Goal: Task Accomplishment & Management: Complete application form

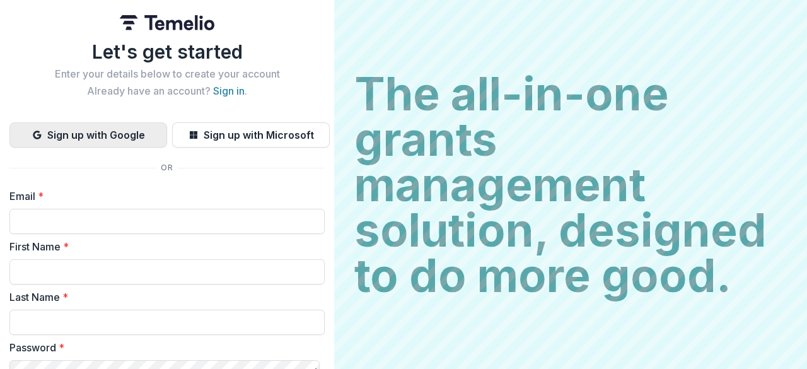
click at [95, 137] on button "Sign up with Google" at bounding box center [88, 134] width 158 height 25
click at [112, 133] on button "Sign up with Google" at bounding box center [88, 134] width 158 height 25
